Goal: Transaction & Acquisition: Subscribe to service/newsletter

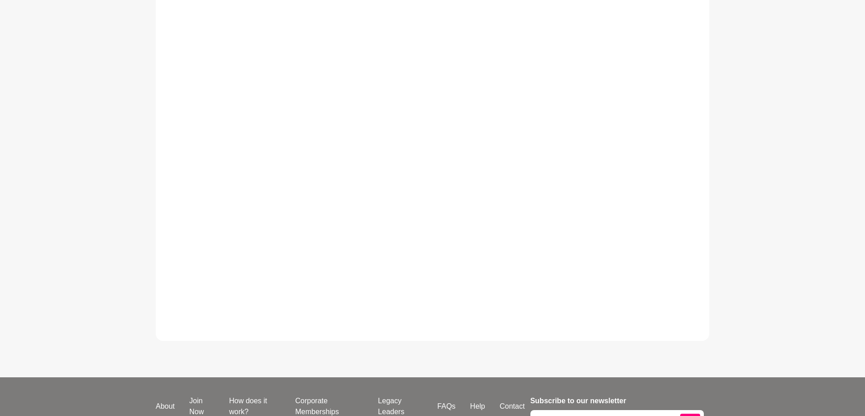
scroll to position [363, 0]
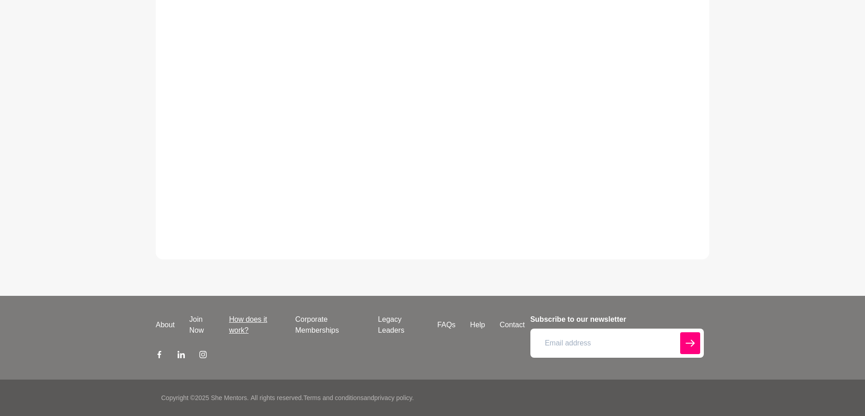
click at [233, 323] on link "How does it work?" at bounding box center [255, 325] width 66 height 22
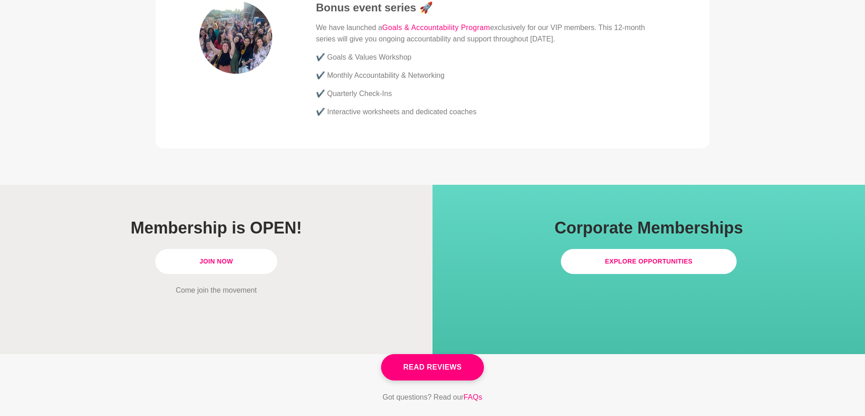
scroll to position [2474, 0]
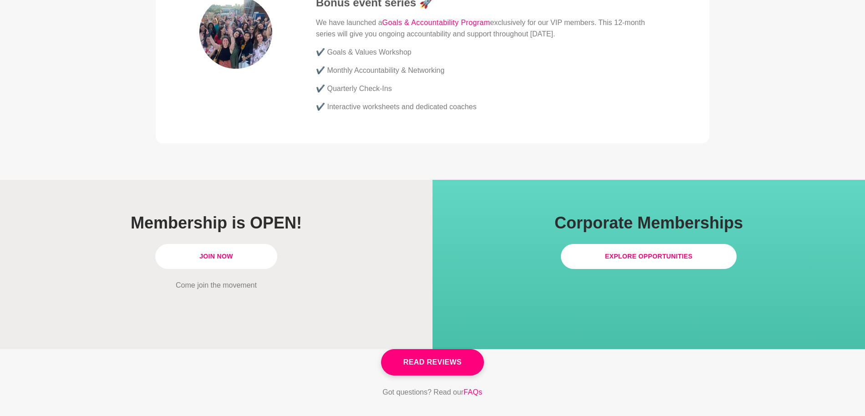
click at [208, 244] on link "Join Now" at bounding box center [216, 256] width 122 height 25
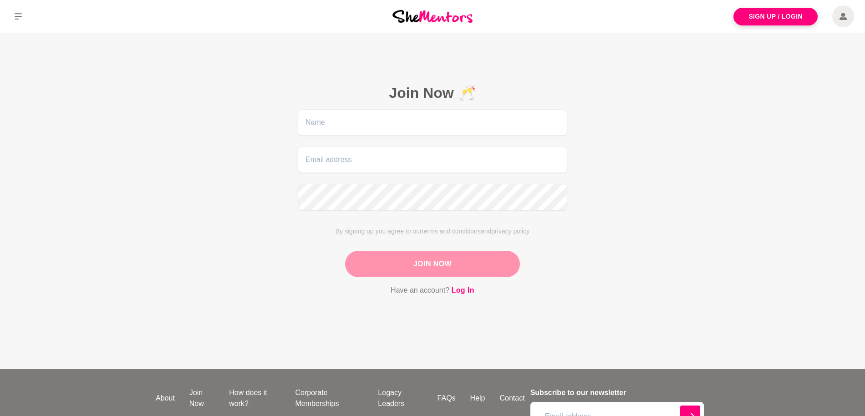
click at [428, 24] on div at bounding box center [432, 16] width 288 height 33
click at [429, 22] on img at bounding box center [432, 16] width 80 height 12
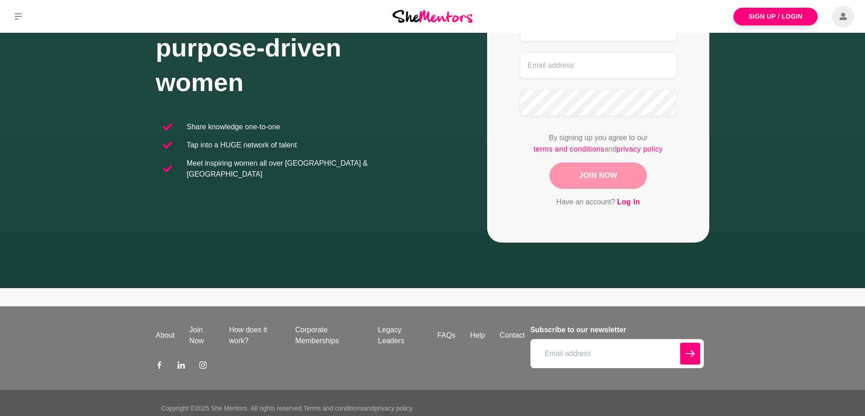
scroll to position [147, 0]
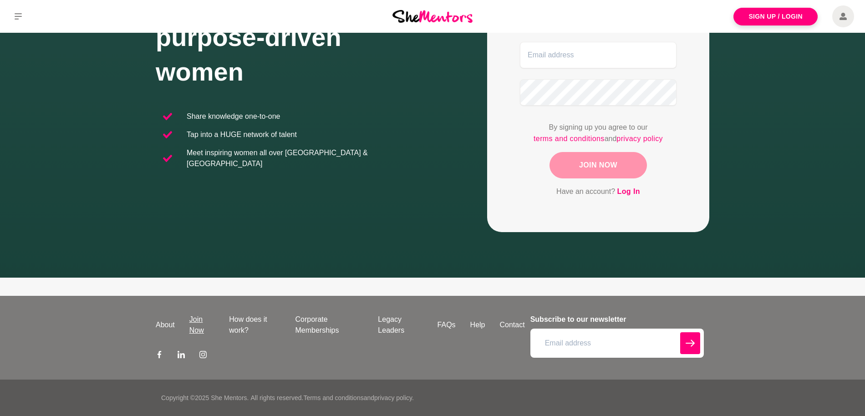
click at [192, 327] on link "Join Now" at bounding box center [202, 325] width 40 height 22
